Goal: Transaction & Acquisition: Purchase product/service

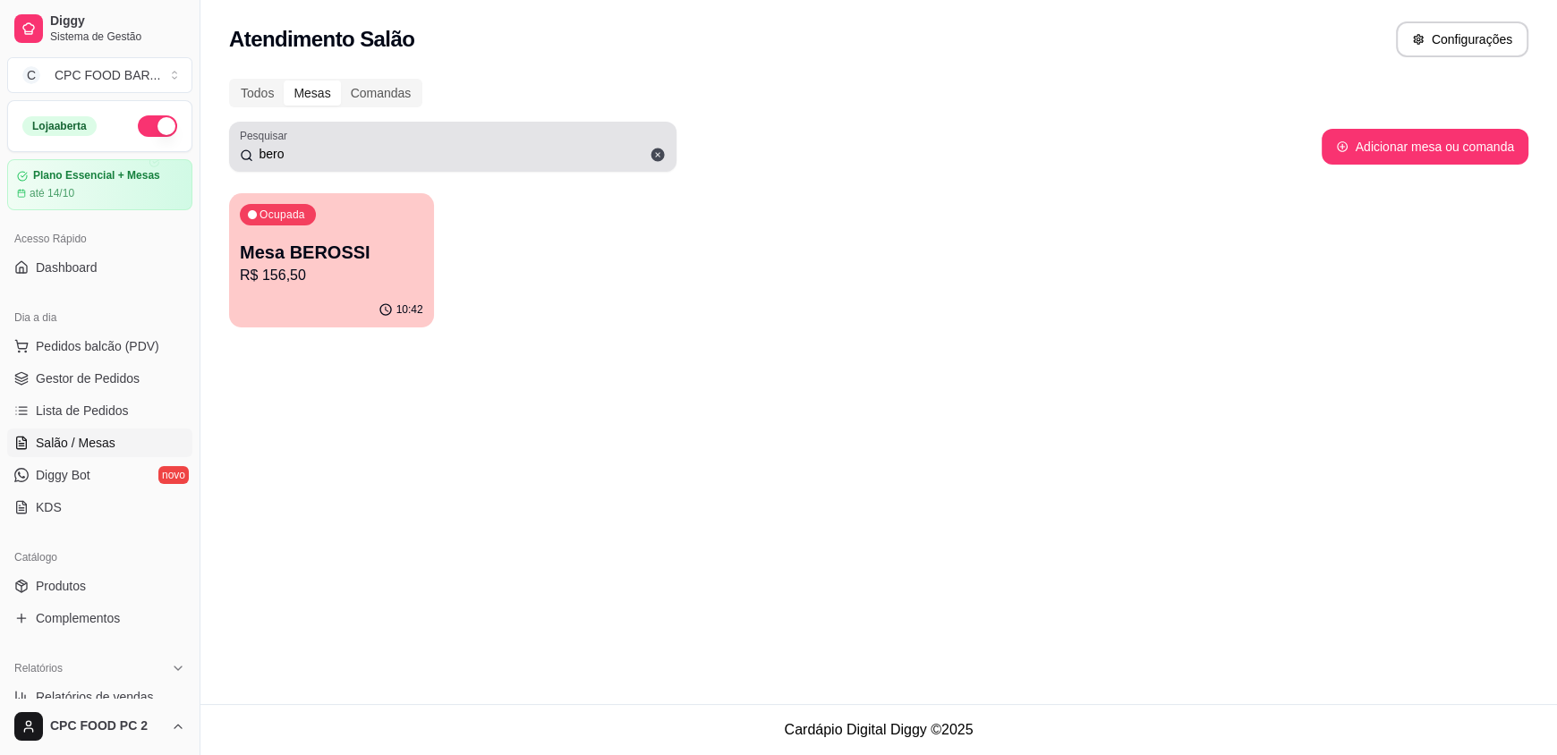
click at [443, 153] on input "bero" at bounding box center [459, 154] width 412 height 18
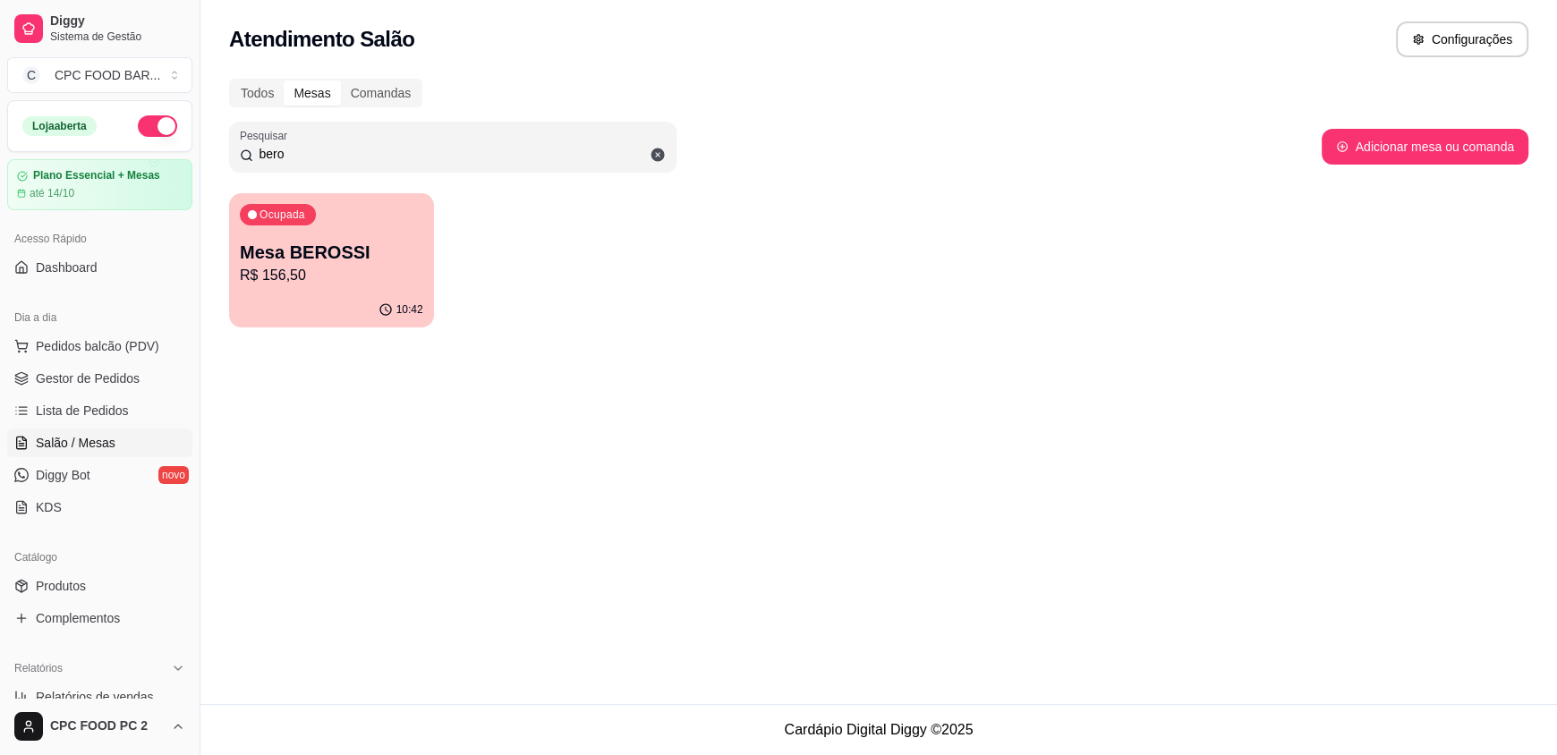
click at [443, 153] on input "bero" at bounding box center [459, 154] width 412 height 18
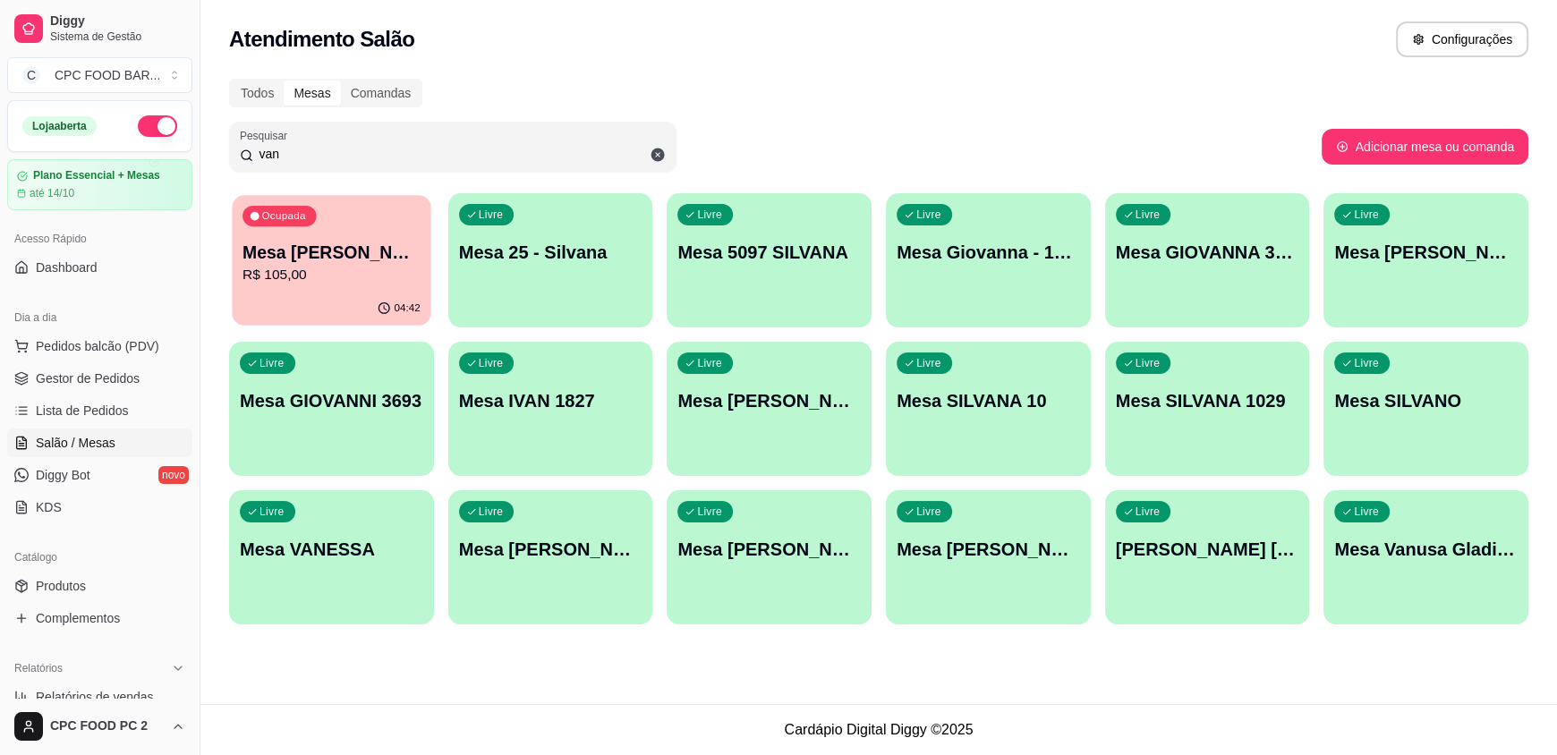
click at [319, 300] on div "04:42" at bounding box center [331, 309] width 199 height 34
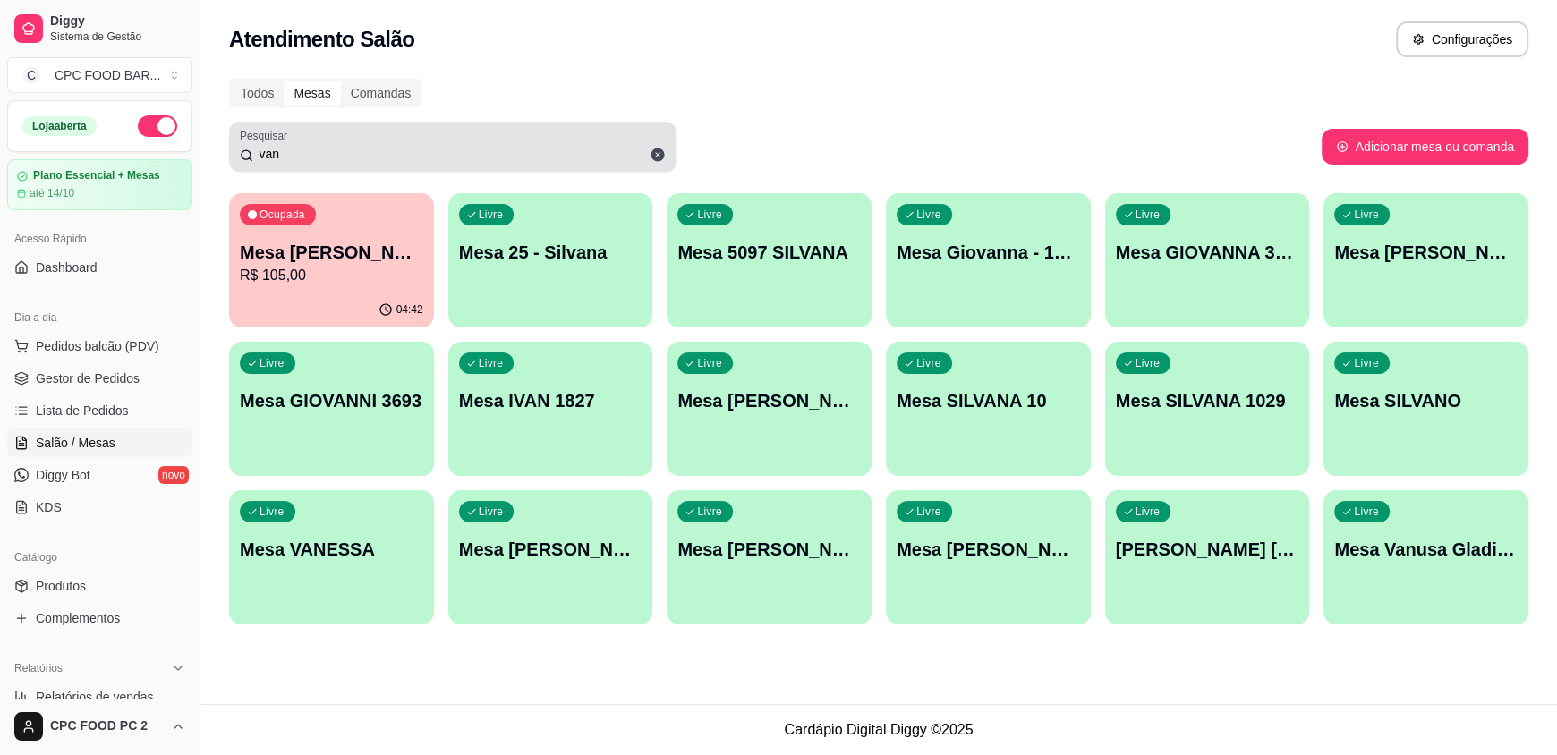
click at [462, 159] on input "van" at bounding box center [459, 154] width 412 height 18
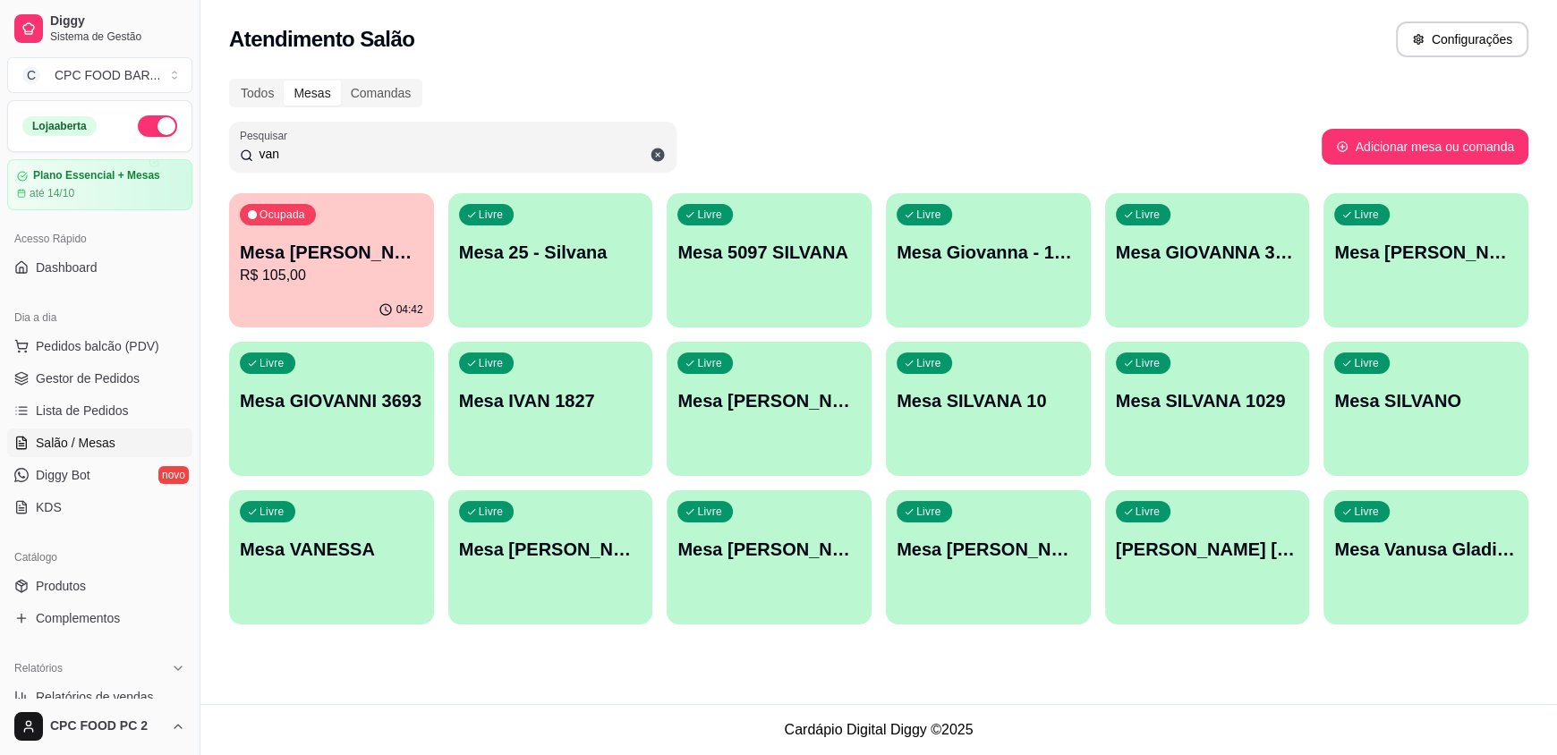
click at [454, 155] on input "van" at bounding box center [459, 154] width 412 height 18
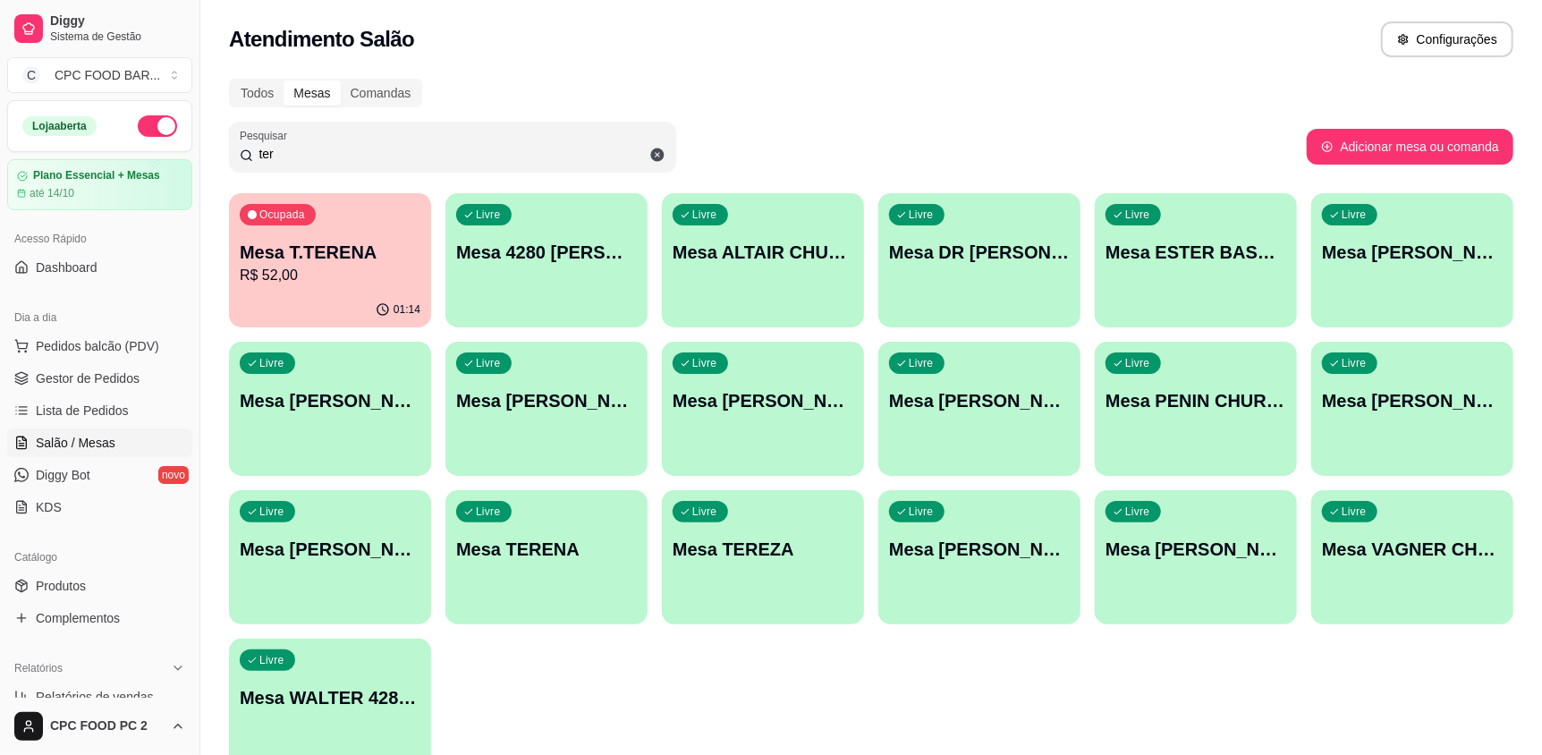
click at [326, 149] on input "ter" at bounding box center [459, 154] width 412 height 18
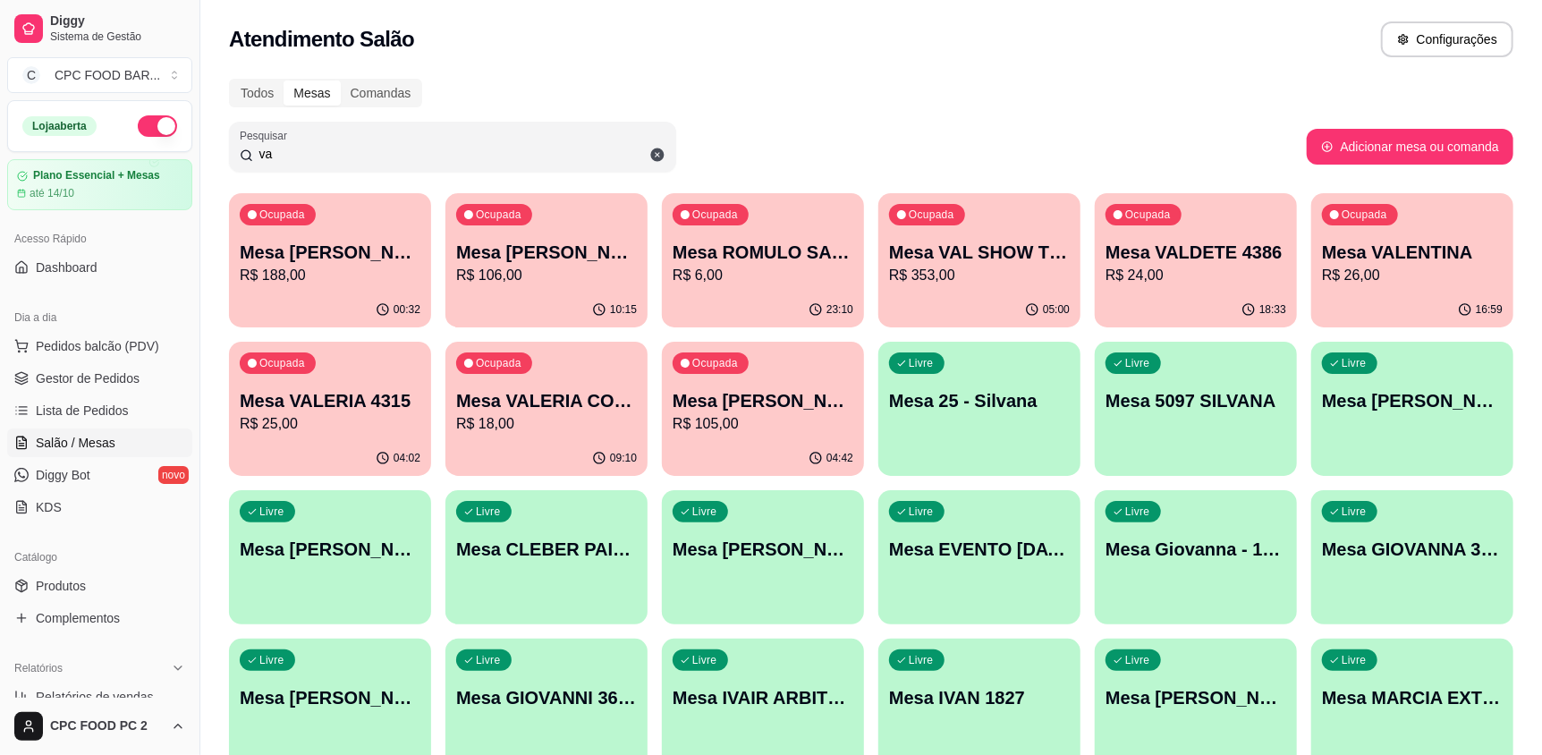
type input "van"
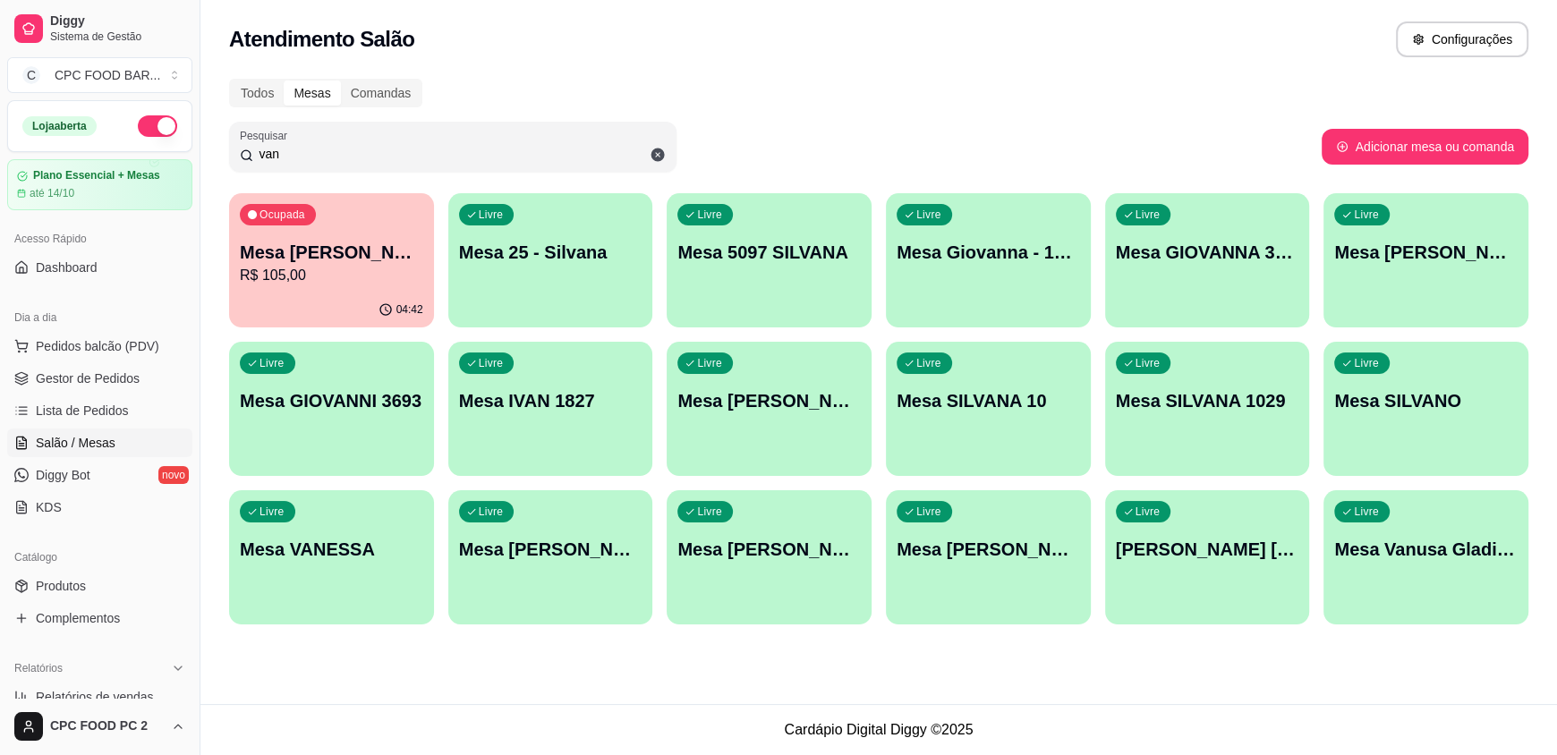
click at [293, 145] on input "van" at bounding box center [459, 154] width 412 height 18
click at [288, 220] on p "Ocupada" at bounding box center [283, 216] width 44 height 14
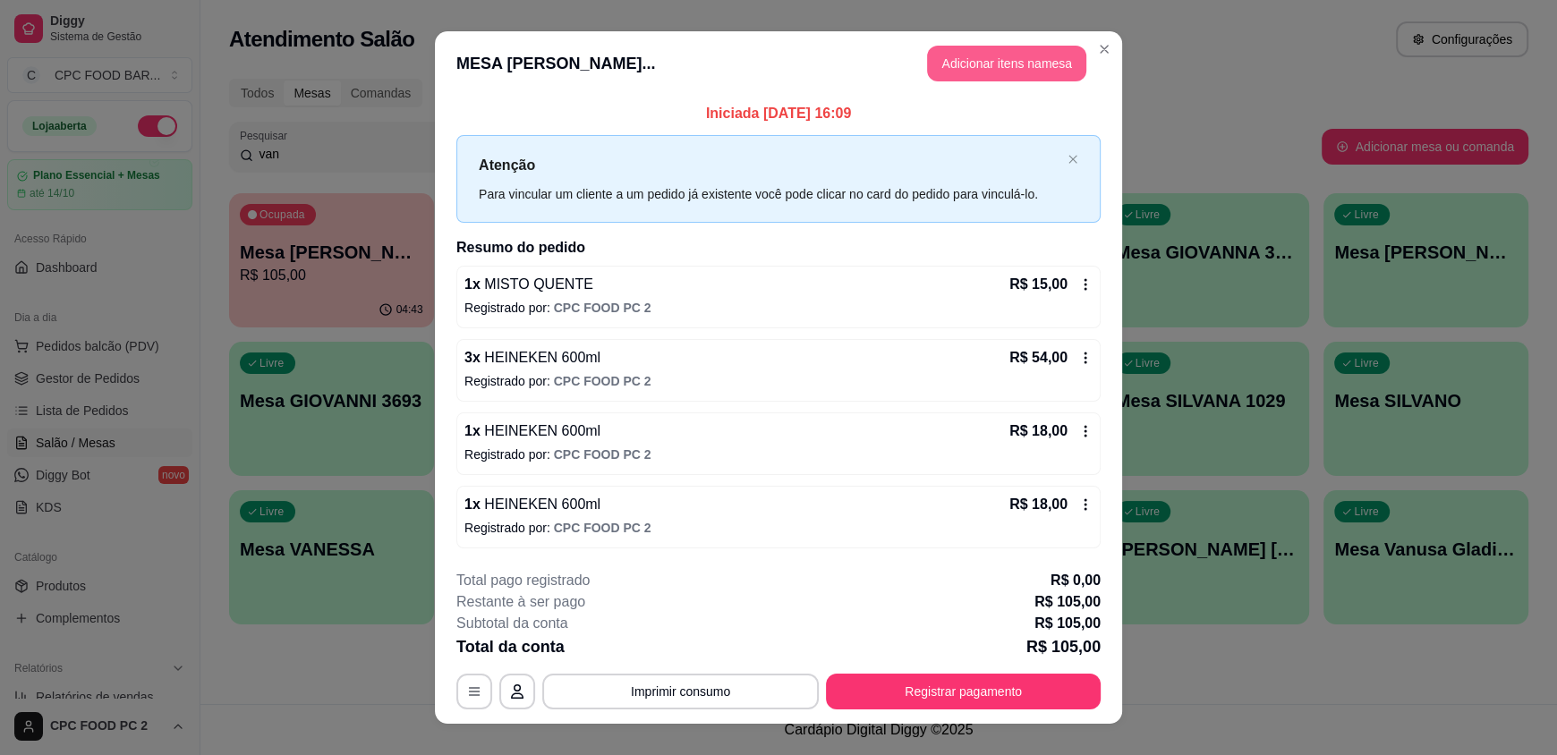
click at [977, 52] on button "Adicionar itens na mesa" at bounding box center [1006, 64] width 159 height 36
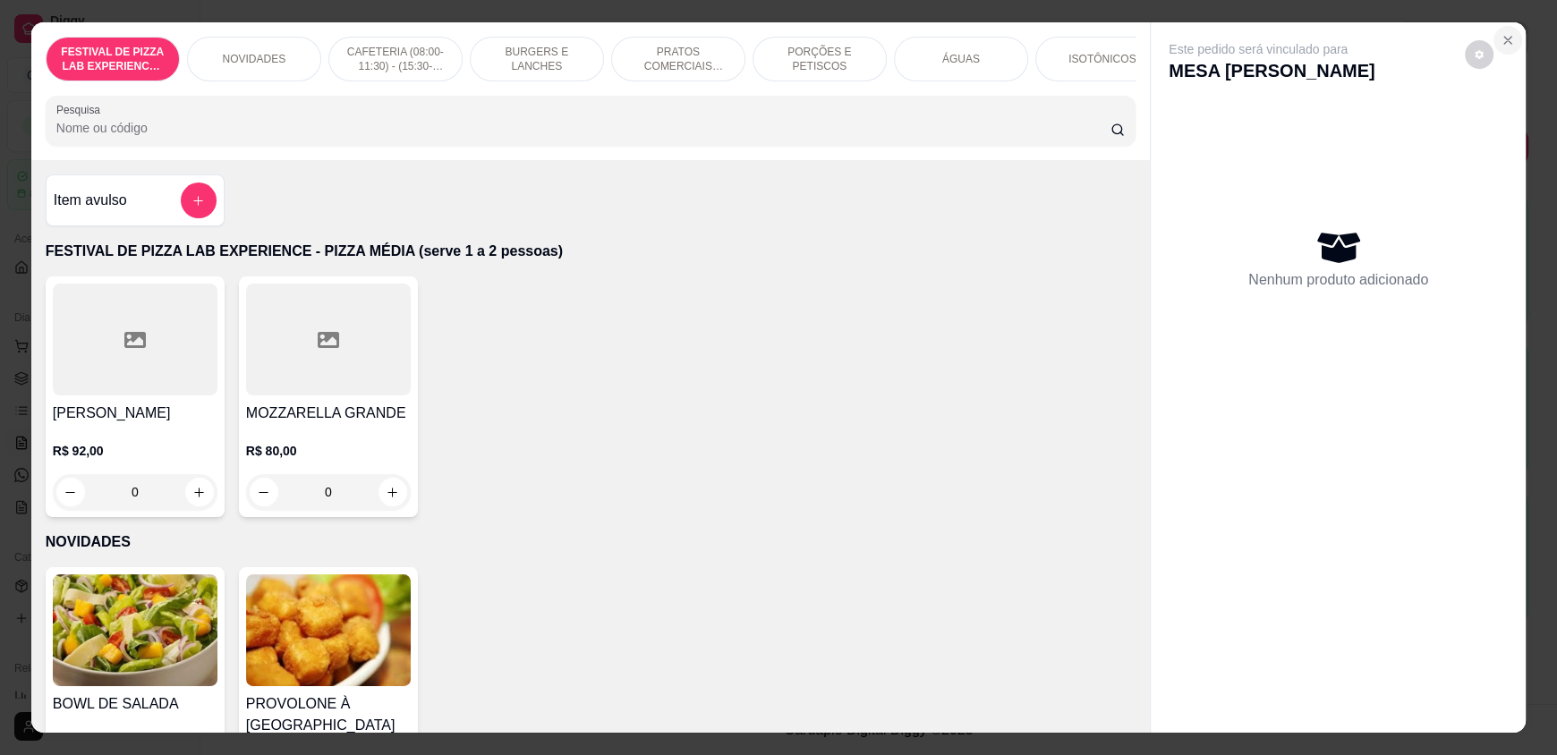
click at [1504, 38] on icon "Close" at bounding box center [1507, 40] width 7 height 7
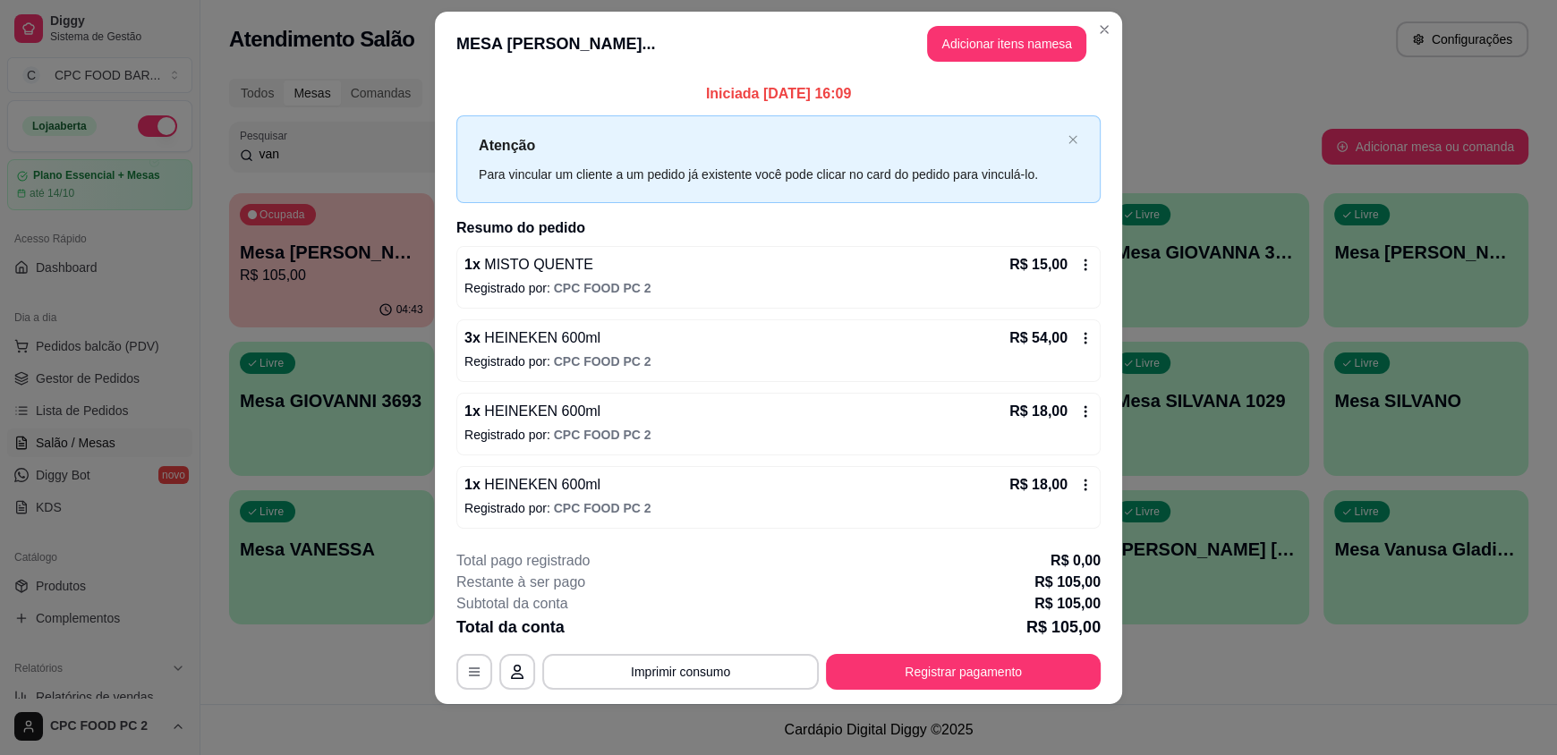
scroll to position [25, 0]
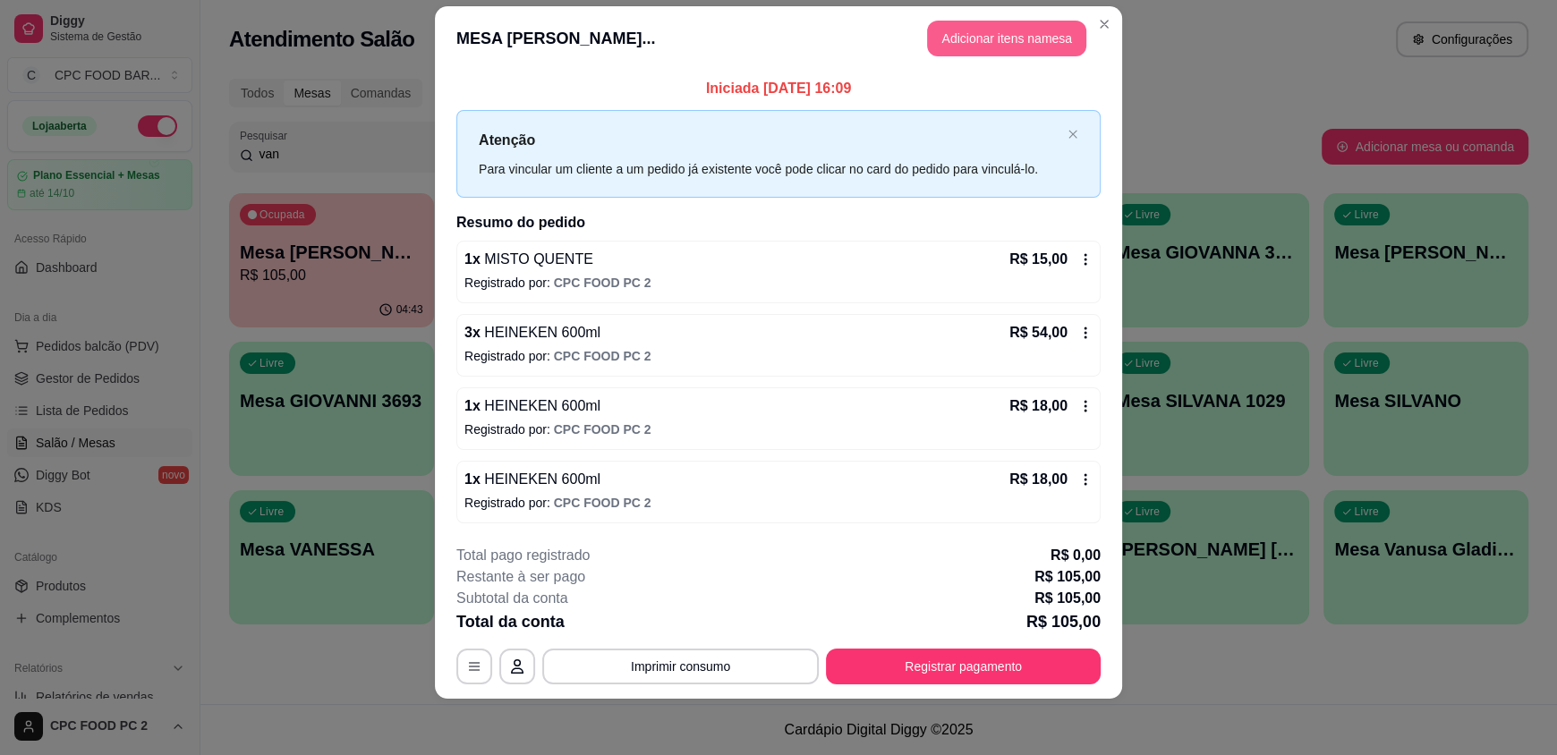
click at [1035, 53] on button "Adicionar itens na mesa" at bounding box center [1006, 39] width 159 height 36
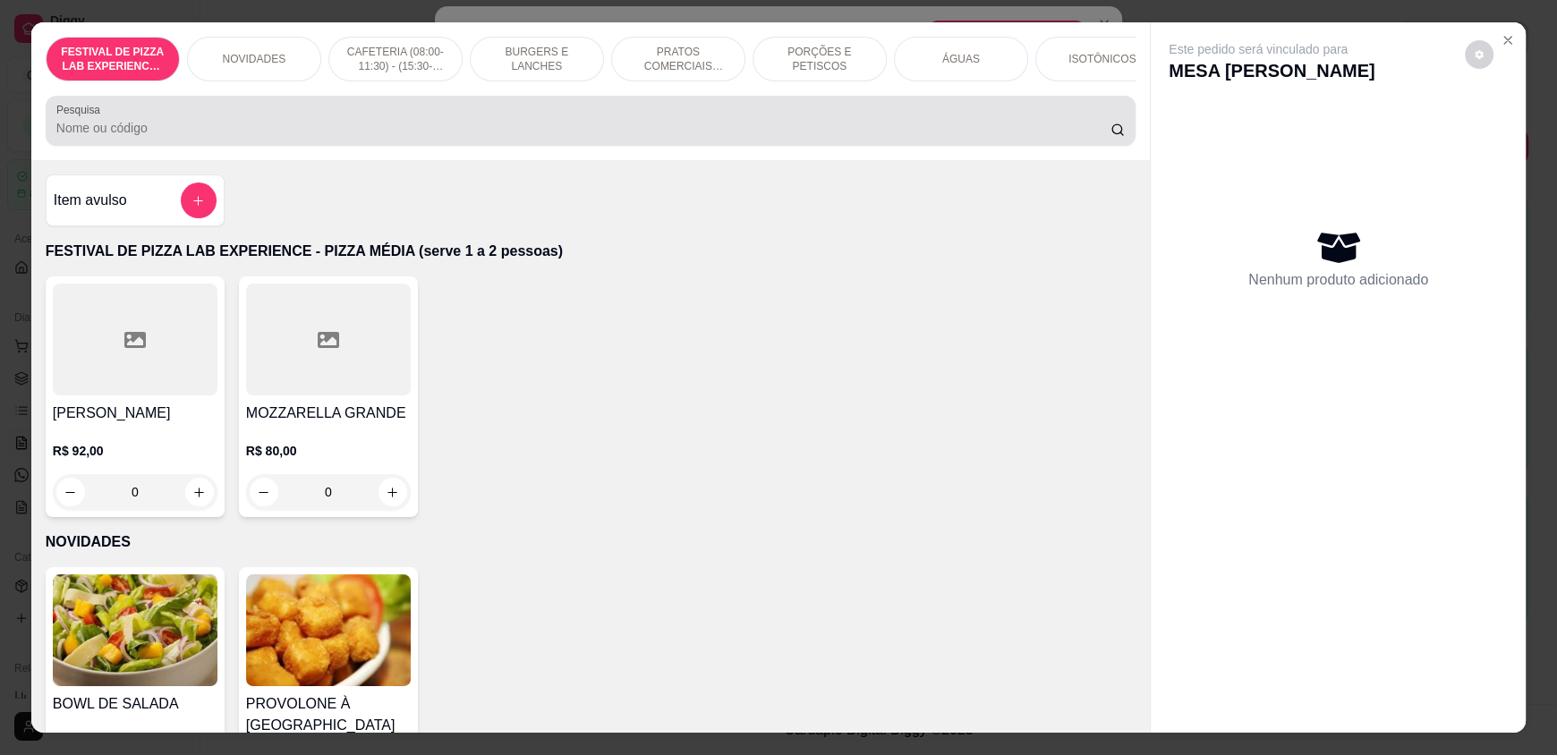
click at [229, 125] on div at bounding box center [590, 121] width 1068 height 36
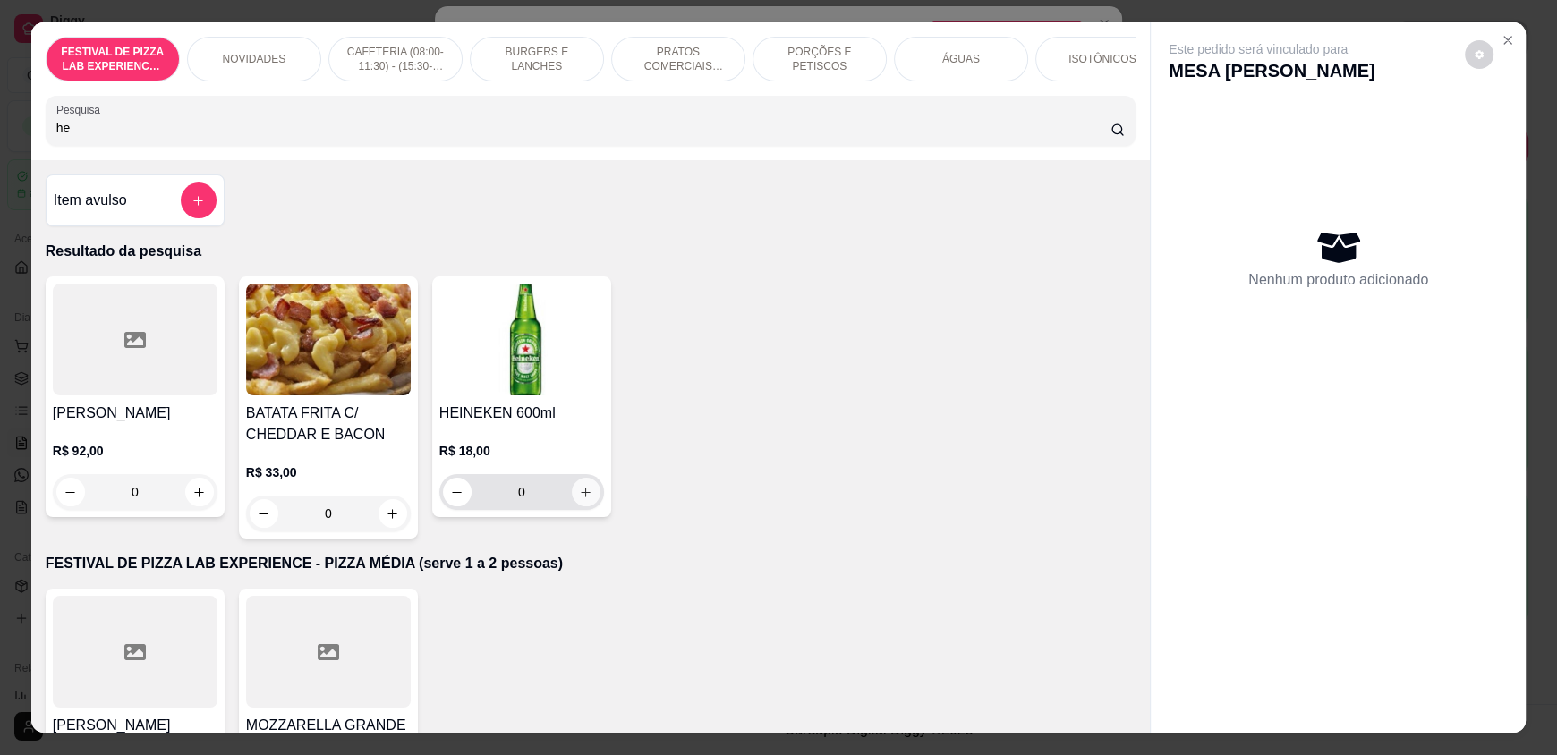
type input "he"
click at [572, 506] on button "increase-product-quantity" at bounding box center [586, 492] width 29 height 29
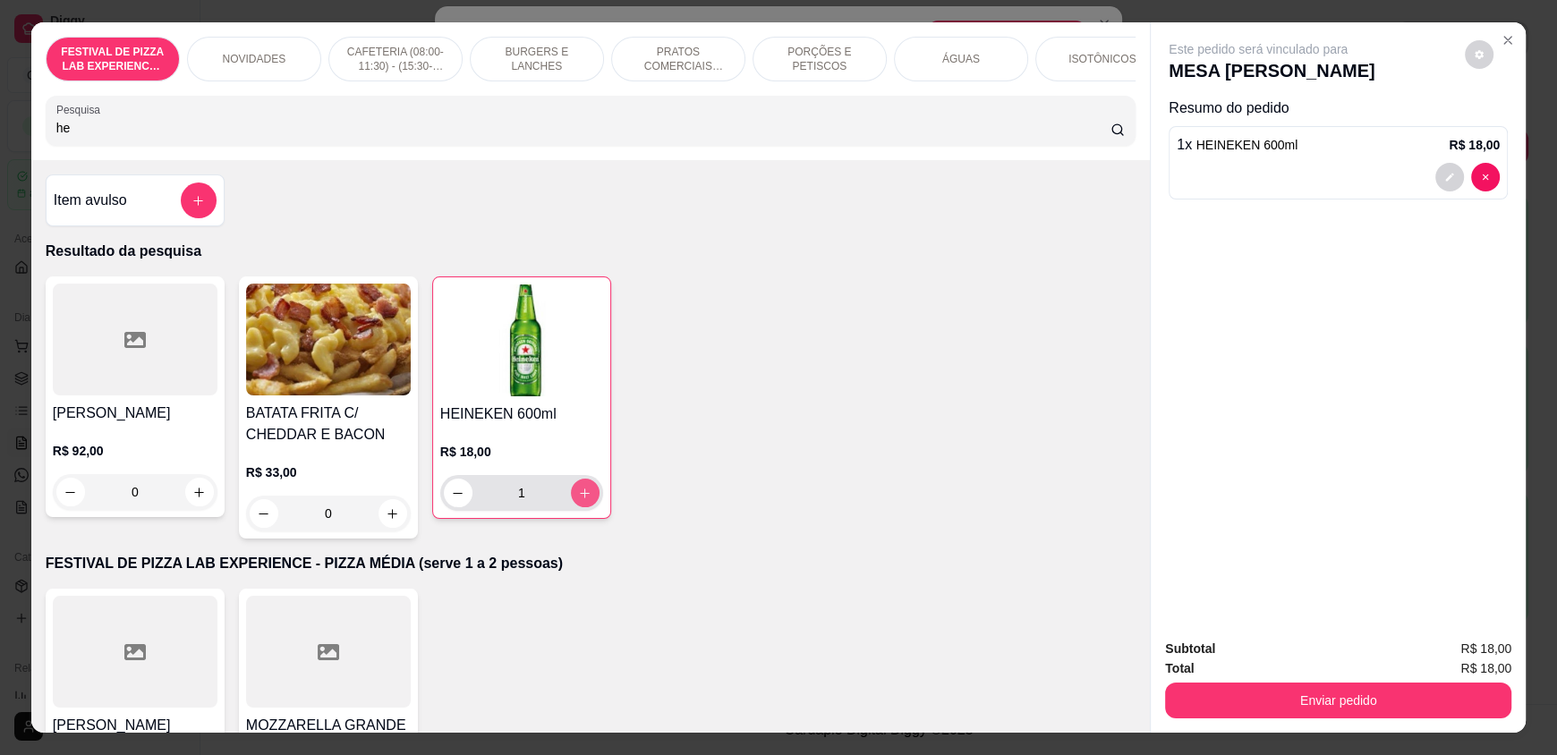
type input "1"
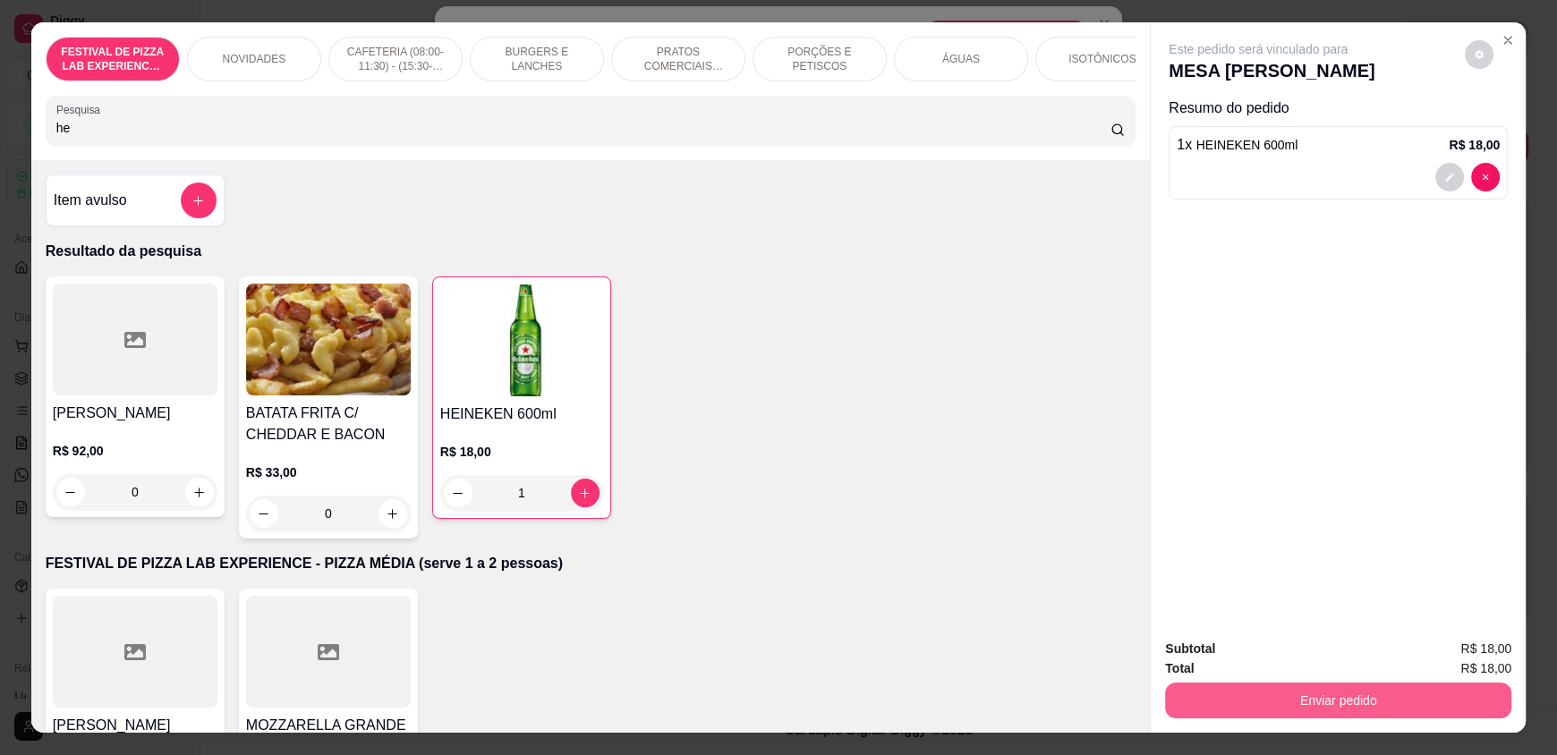
click at [1288, 693] on button "Enviar pedido" at bounding box center [1338, 701] width 346 height 36
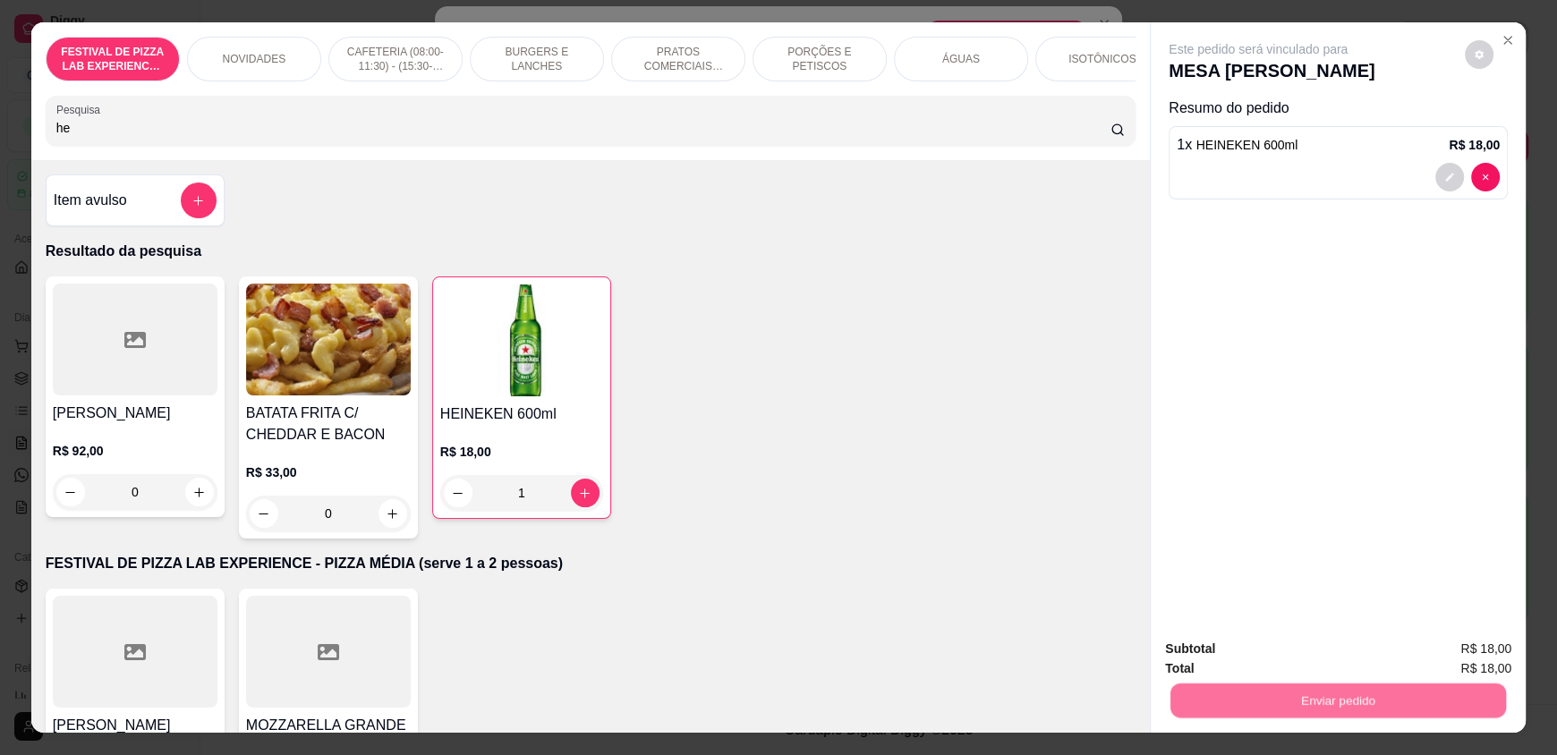
click at [1217, 651] on button "Não registrar e enviar pedido" at bounding box center [1278, 657] width 186 height 34
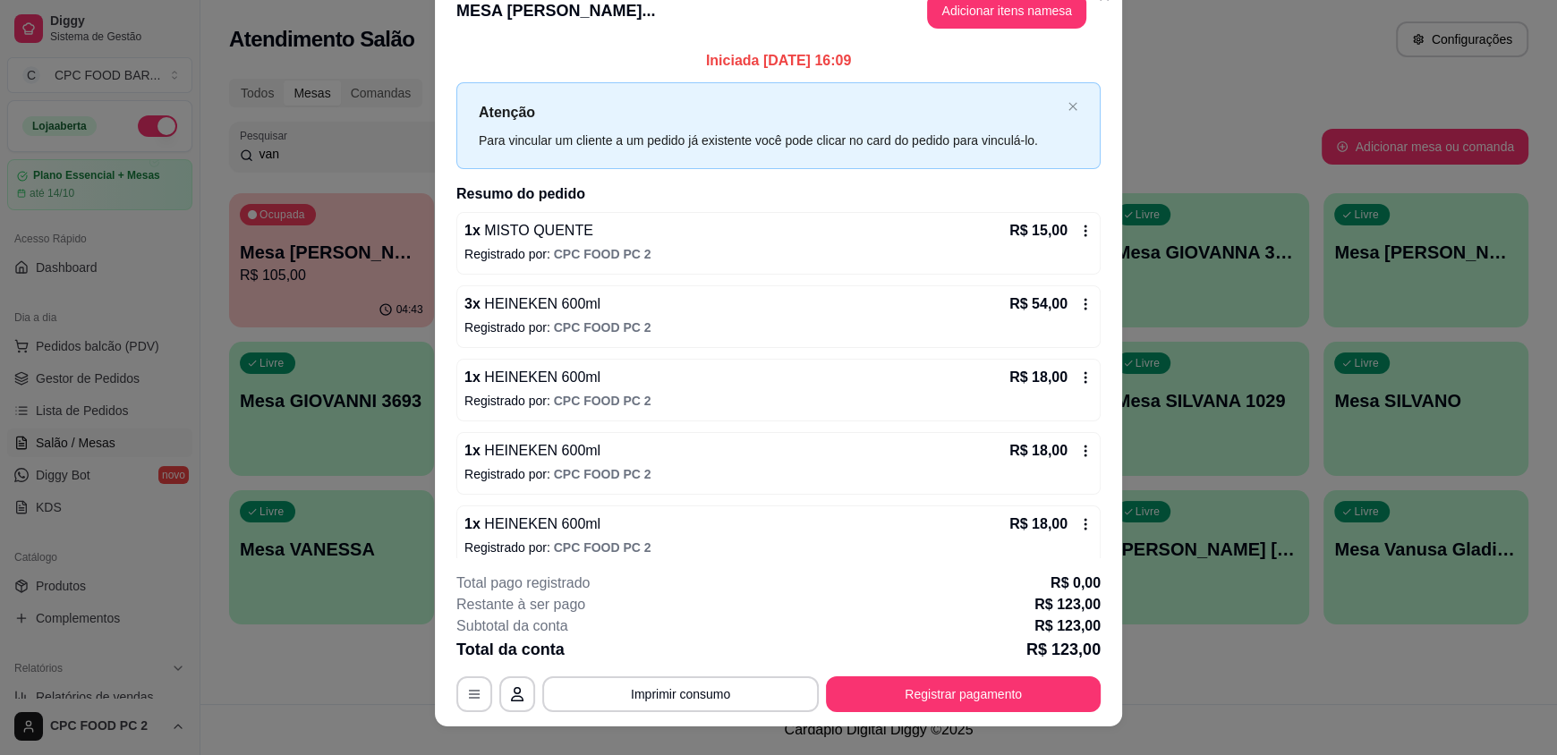
scroll to position [0, 0]
